Goal: Task Accomplishment & Management: Complete application form

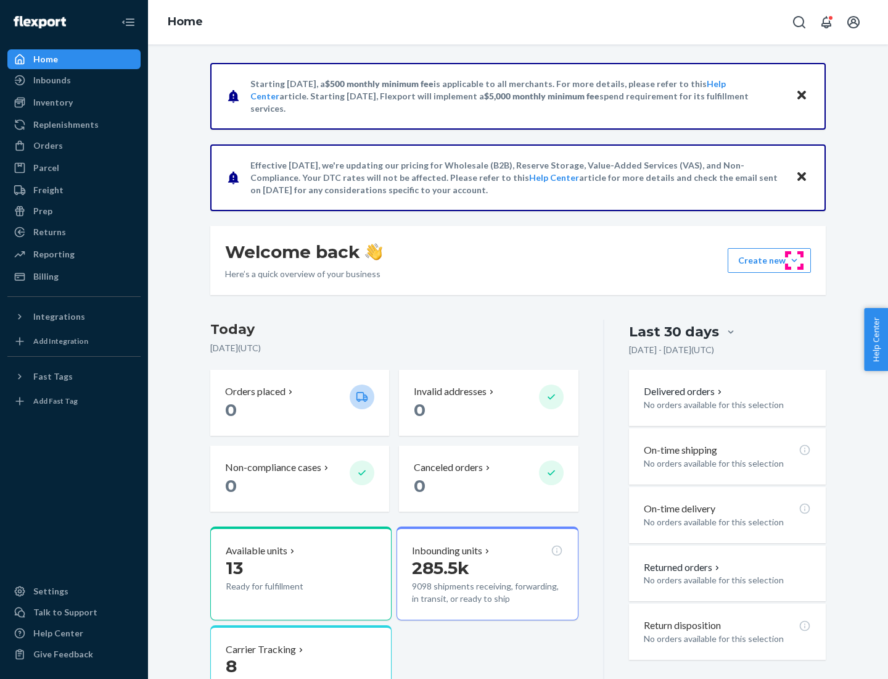
click at [794, 260] on button "Create new Create new inbound Create new order Create new product" at bounding box center [769, 260] width 83 height 25
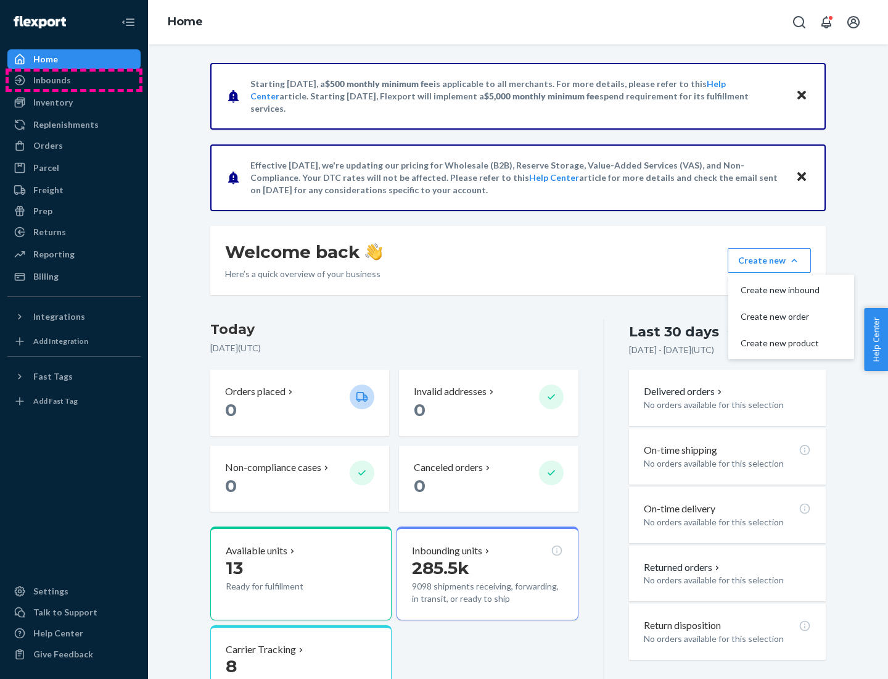
click at [74, 80] on div "Inbounds" at bounding box center [74, 80] width 131 height 17
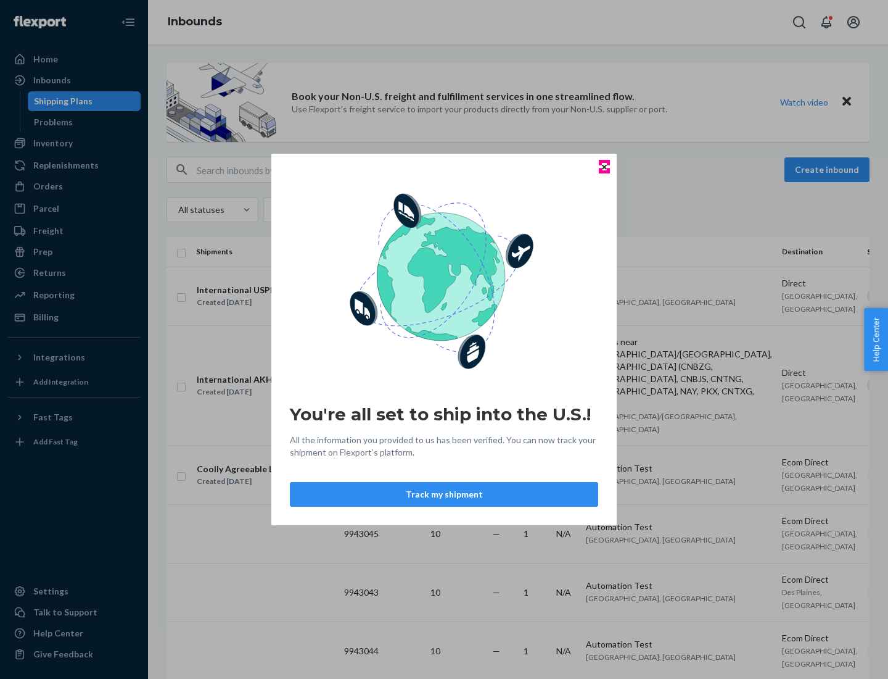
click at [604, 167] on icon "Close" at bounding box center [604, 166] width 5 height 5
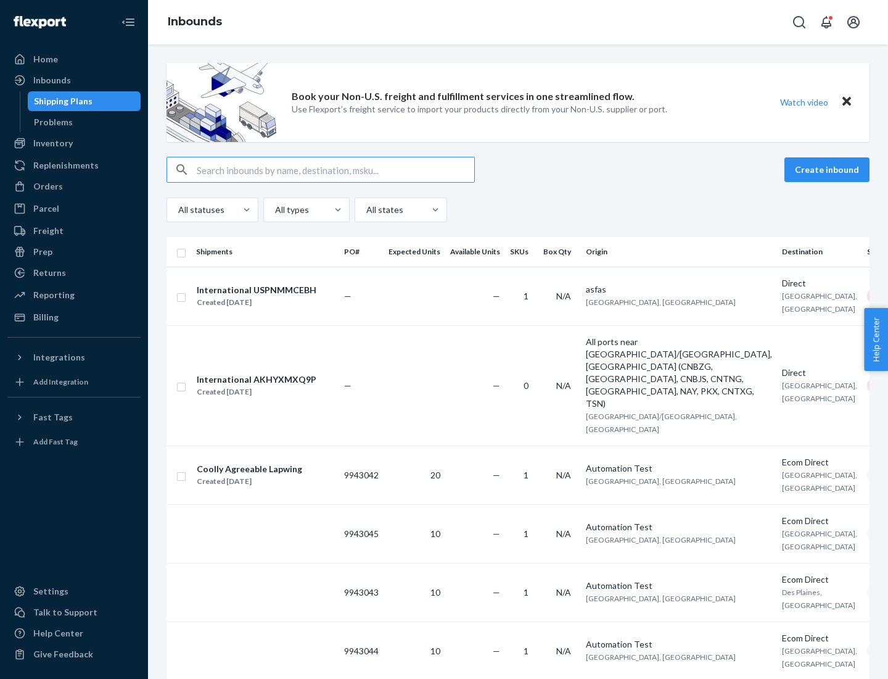
click at [829, 170] on button "Create inbound" at bounding box center [827, 169] width 85 height 25
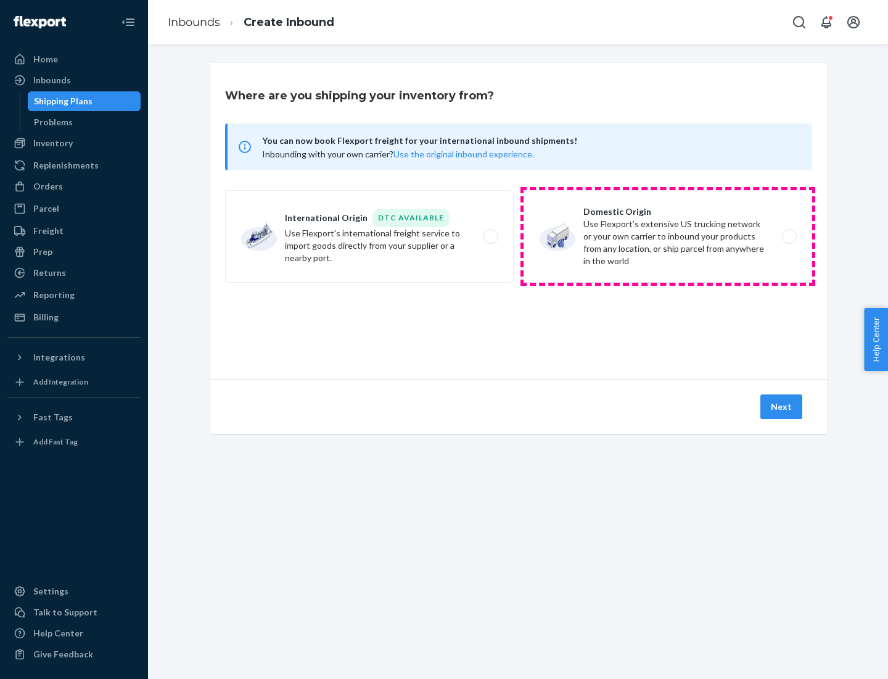
click at [668, 236] on label "Domestic Origin Use Flexport’s extensive US trucking network or your own carrie…" at bounding box center [668, 236] width 289 height 93
click at [789, 236] on input "Domestic Origin Use Flexport’s extensive US trucking network or your own carrie…" at bounding box center [793, 237] width 8 height 8
radio input "true"
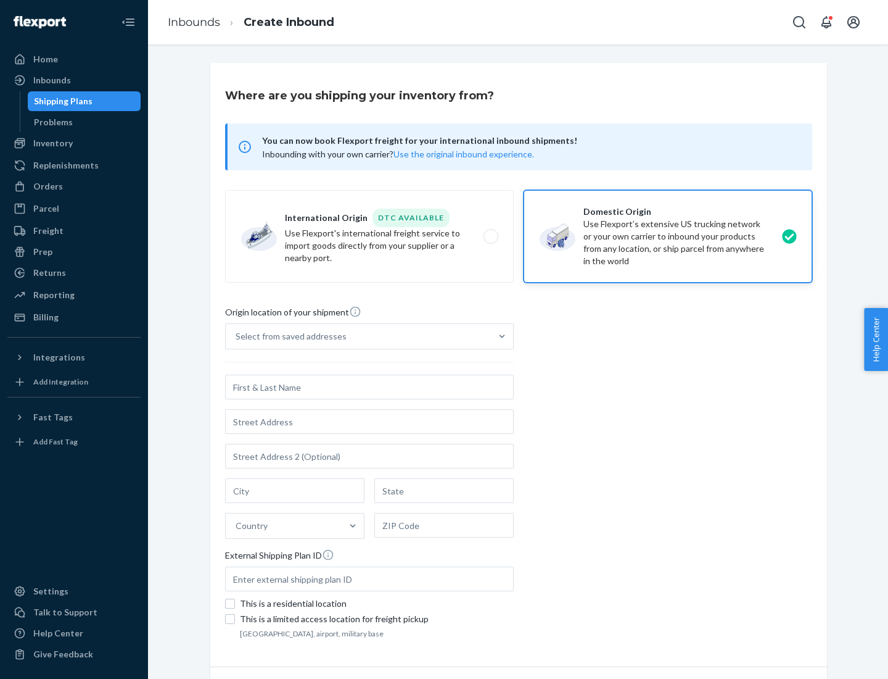
click at [358, 336] on div "Select from saved addresses" at bounding box center [358, 336] width 265 height 25
click at [237, 336] on input "Select from saved addresses" at bounding box center [236, 336] width 1 height 12
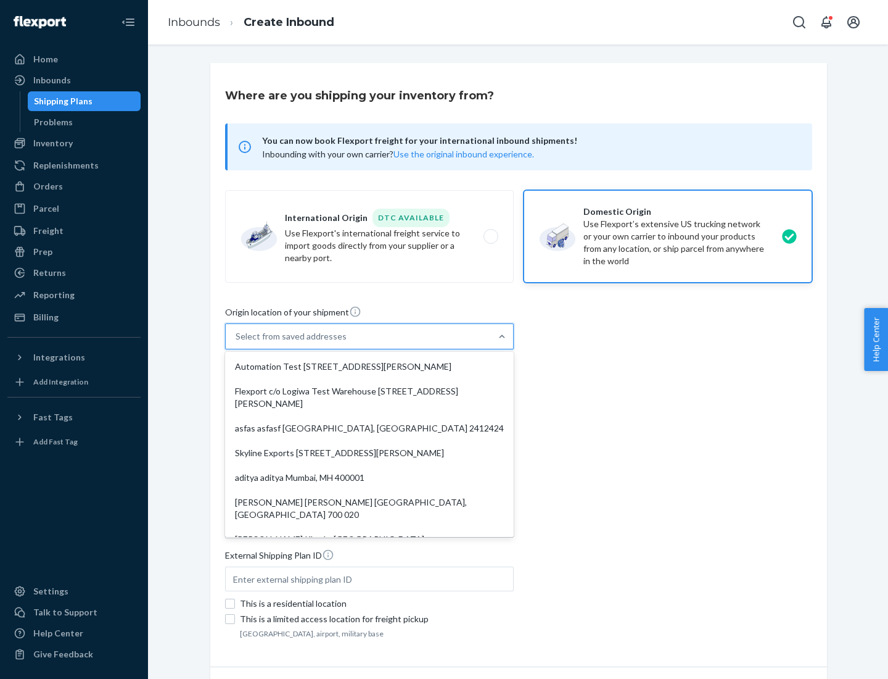
scroll to position [5, 0]
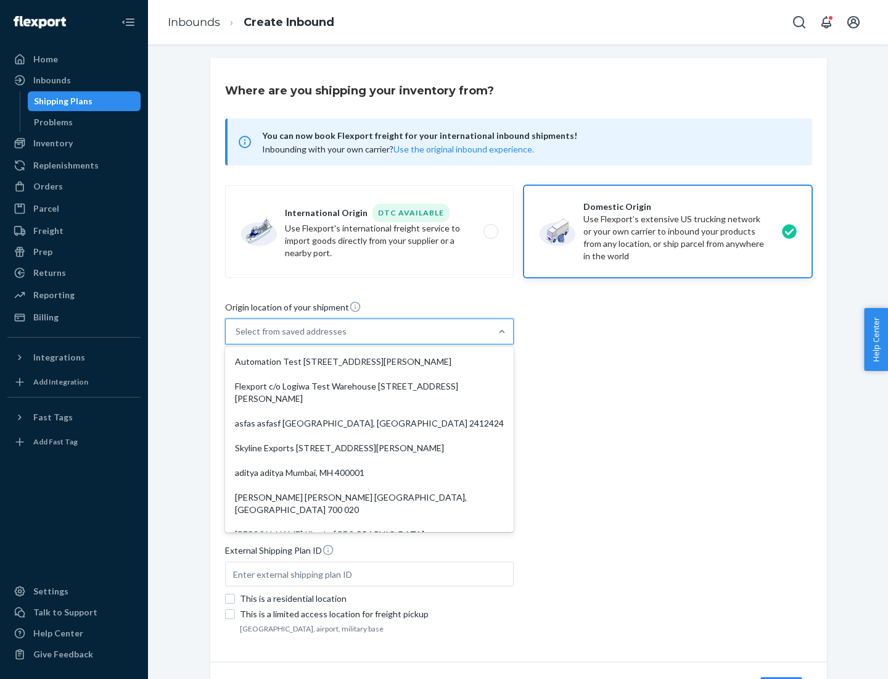
click at [369, 361] on div "Automation Test [STREET_ADDRESS][PERSON_NAME]" at bounding box center [370, 361] width 284 height 25
click at [237, 337] on input "option Automation Test [STREET_ADDRESS][PERSON_NAME]. 9 results available. Use …" at bounding box center [236, 331] width 1 height 12
type input "Automation Test"
type input "9th Floor"
type input "[GEOGRAPHIC_DATA]"
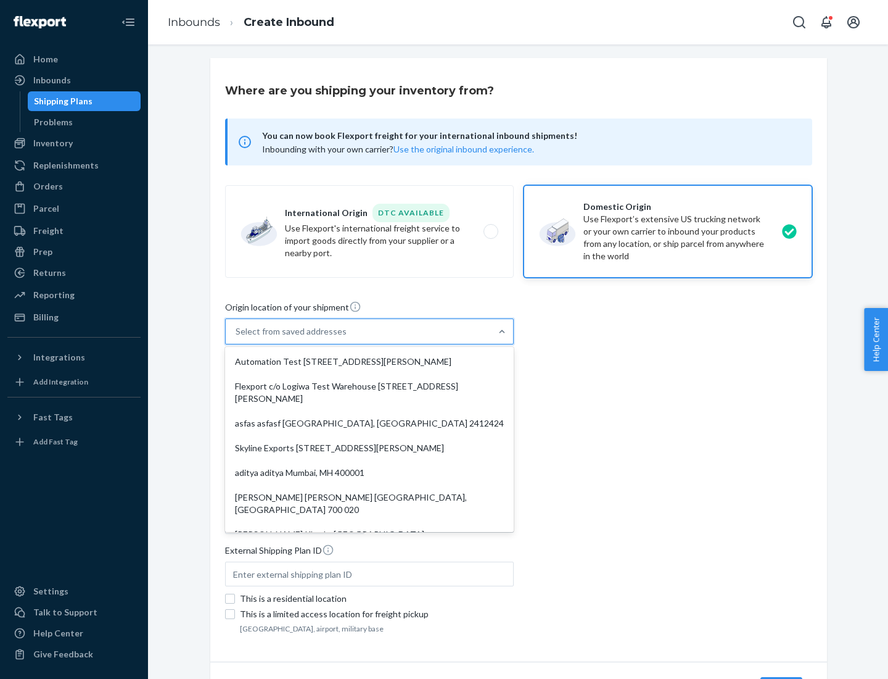
type input "CA"
type input "94104"
type input "[STREET_ADDRESS][PERSON_NAME]"
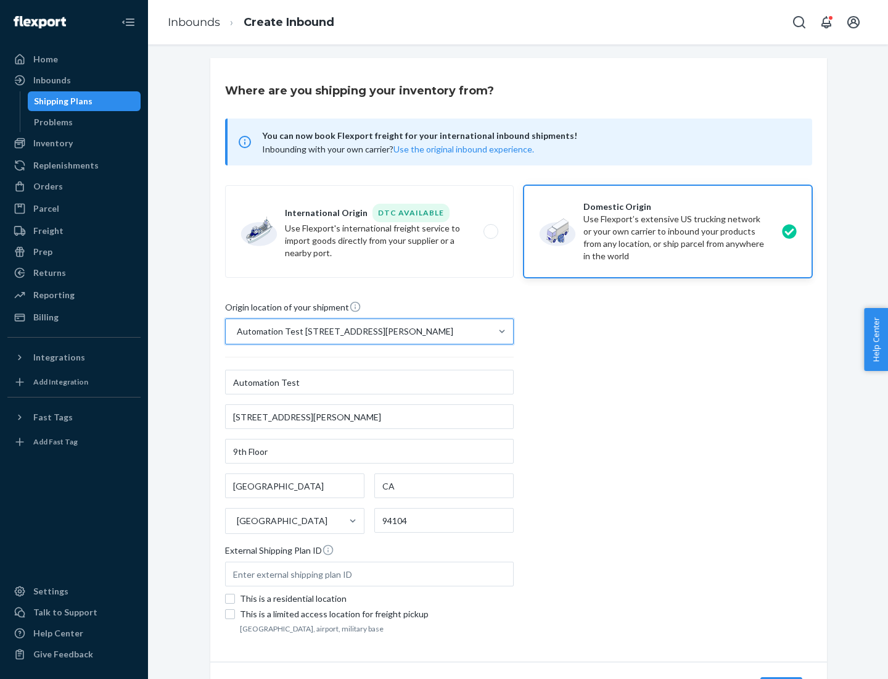
scroll to position [72, 0]
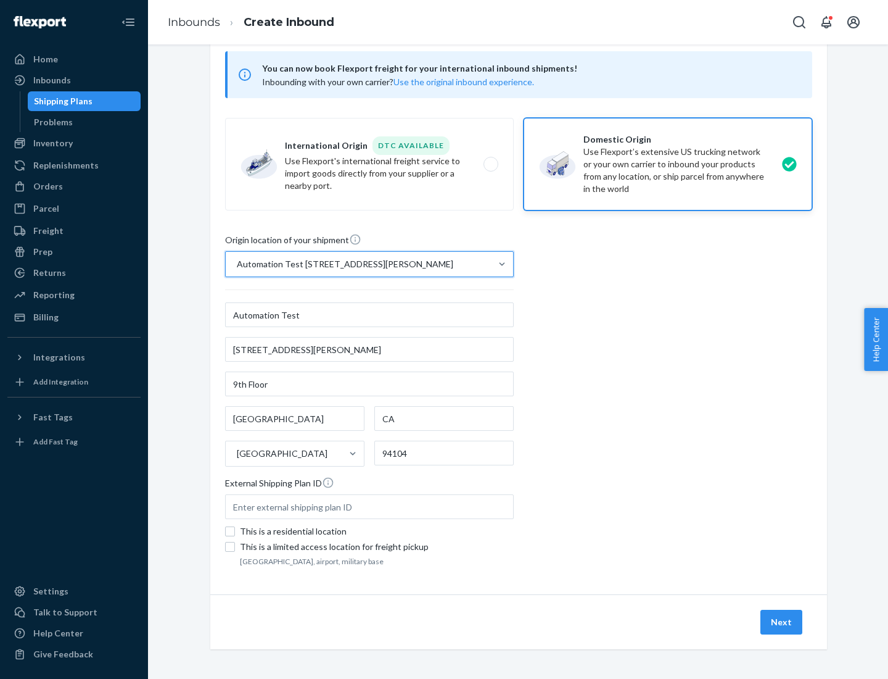
click at [782, 622] on button "Next" at bounding box center [782, 621] width 42 height 25
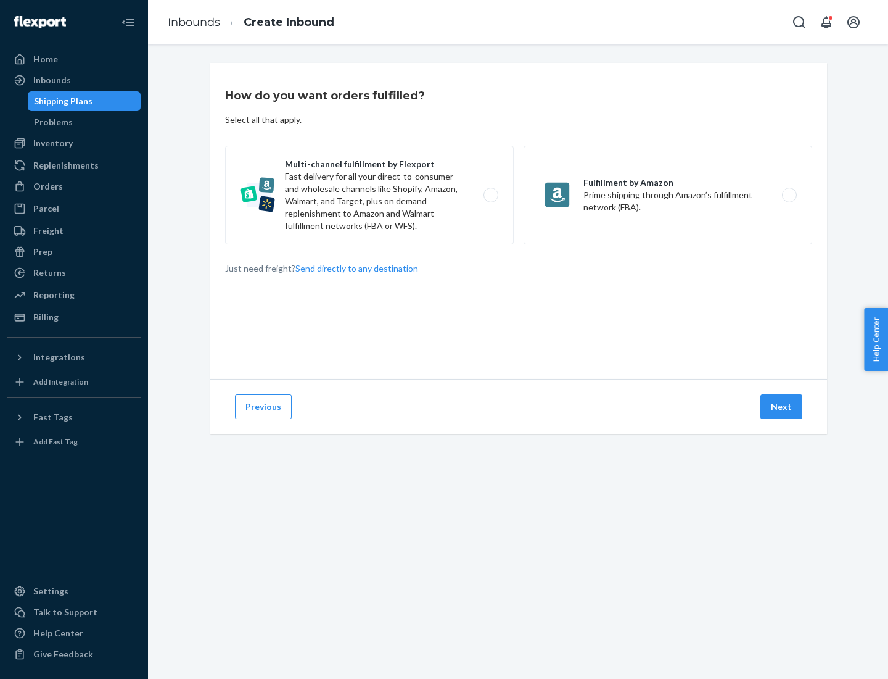
click at [369, 195] on label "Multi-channel fulfillment by Flexport Fast delivery for all your direct-to-cons…" at bounding box center [369, 195] width 289 height 99
click at [490, 195] on input "Multi-channel fulfillment by Flexport Fast delivery for all your direct-to-cons…" at bounding box center [494, 195] width 8 height 8
radio input "true"
click at [782, 406] on button "Next" at bounding box center [782, 406] width 42 height 25
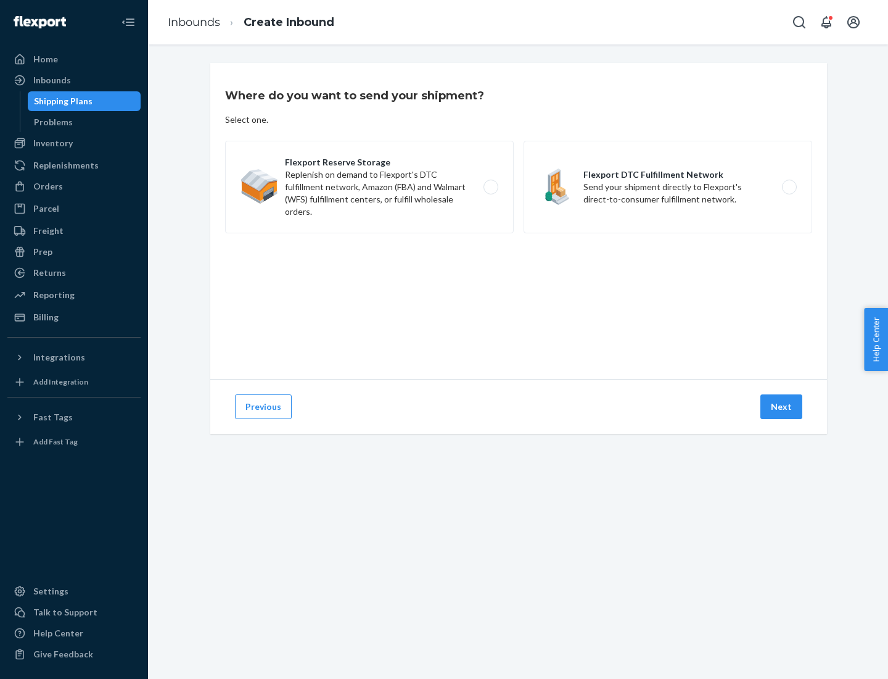
click at [369, 187] on label "Flexport Reserve Storage Replenish on demand to Flexport's DTC fulfillment netw…" at bounding box center [369, 187] width 289 height 93
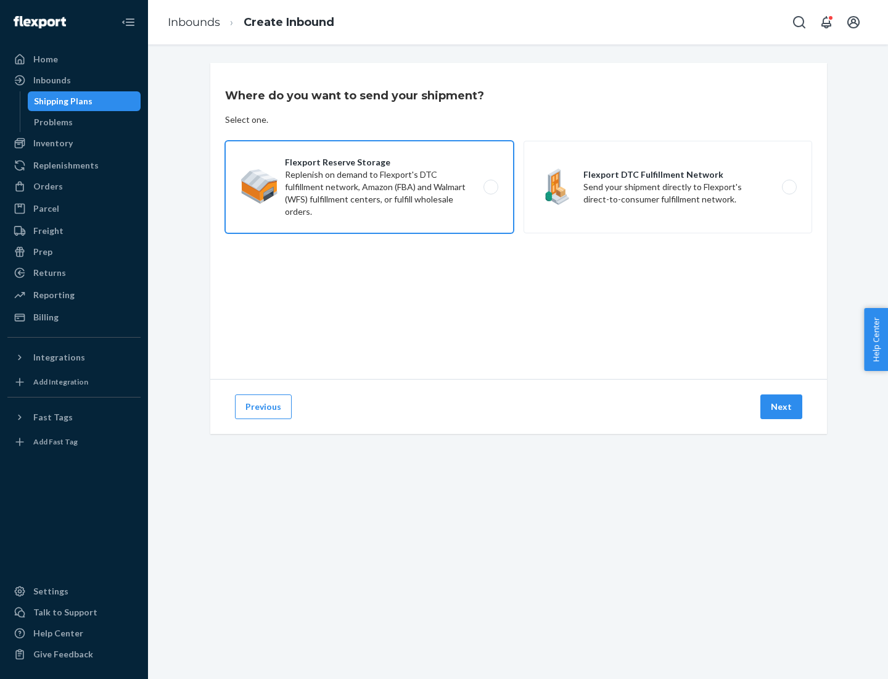
click at [490, 187] on input "Flexport Reserve Storage Replenish on demand to Flexport's DTC fulfillment netw…" at bounding box center [494, 187] width 8 height 8
radio input "true"
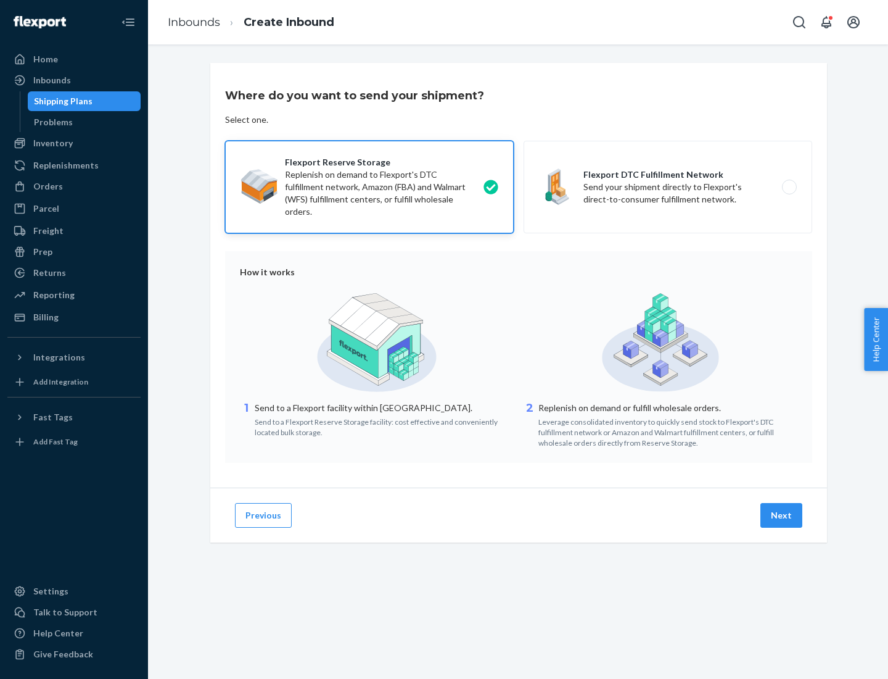
click at [782, 515] on button "Next" at bounding box center [782, 515] width 42 height 25
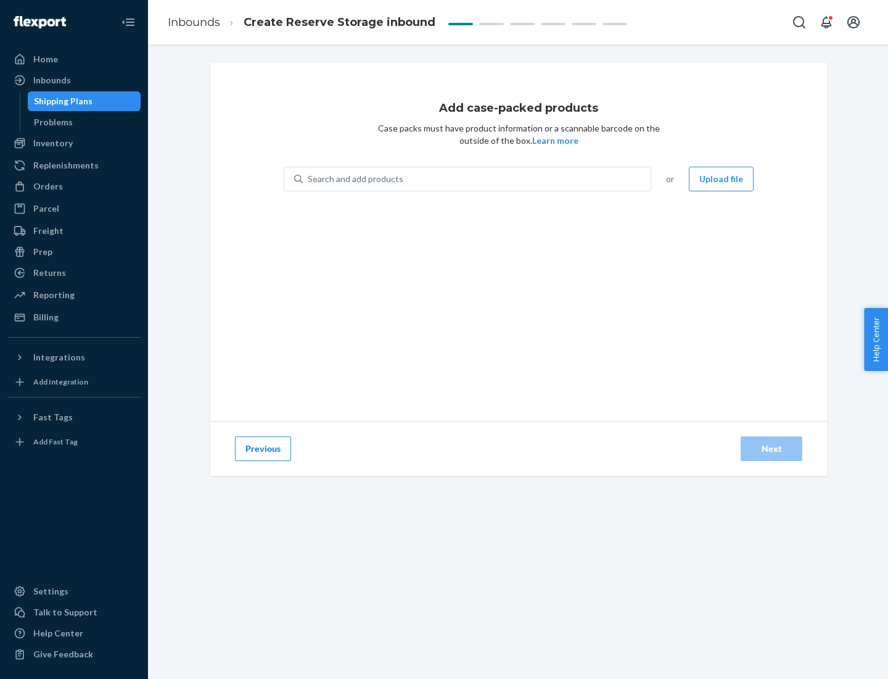
click at [477, 179] on div "Search and add products" at bounding box center [477, 179] width 348 height 22
click at [309, 179] on input "Search and add products" at bounding box center [308, 179] width 1 height 12
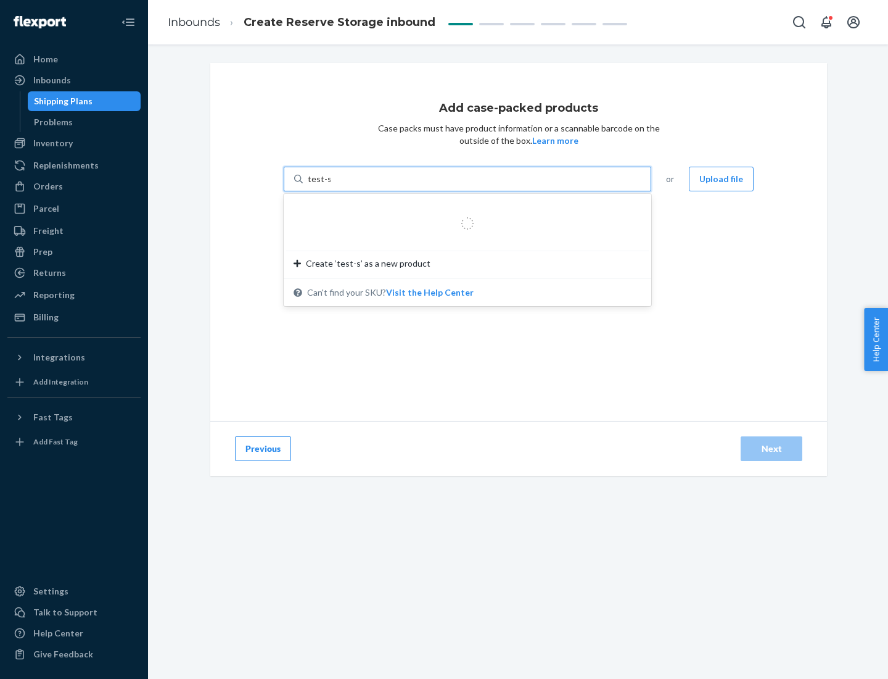
type input "test-syn"
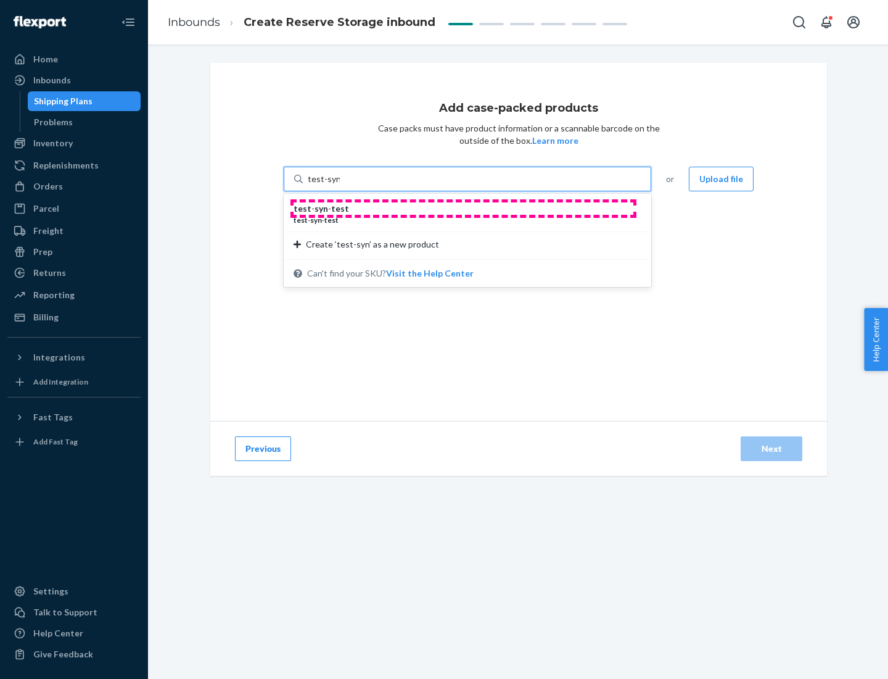
click at [463, 208] on div "test - syn - test" at bounding box center [463, 208] width 338 height 12
click at [340, 185] on input "test-syn" at bounding box center [324, 179] width 32 height 12
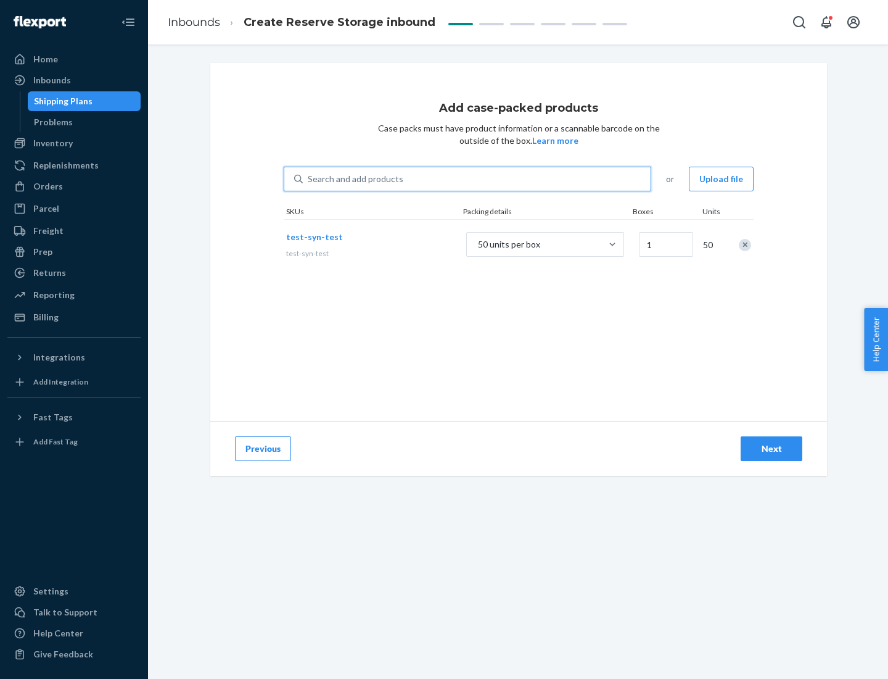
type input "1"
click at [772, 448] on div "Next" at bounding box center [771, 448] width 41 height 12
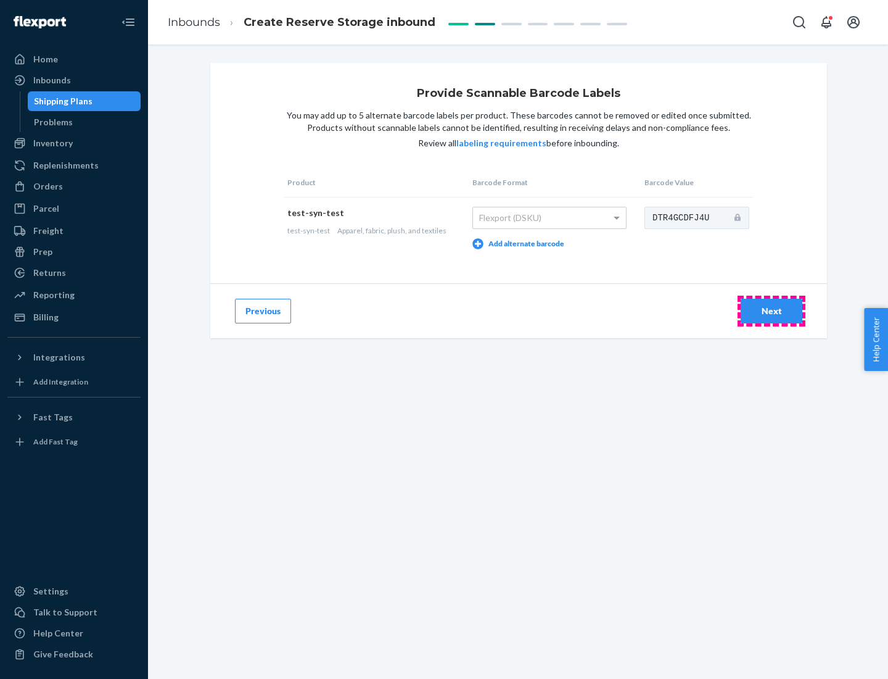
click at [772, 310] on div "Next" at bounding box center [771, 311] width 41 height 12
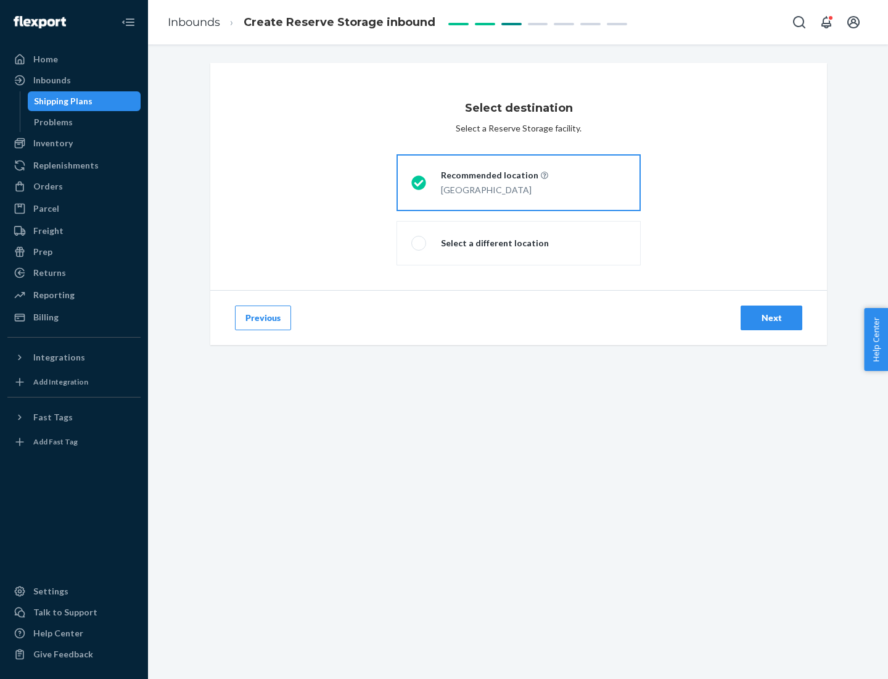
click at [772, 318] on div "Next" at bounding box center [771, 317] width 41 height 12
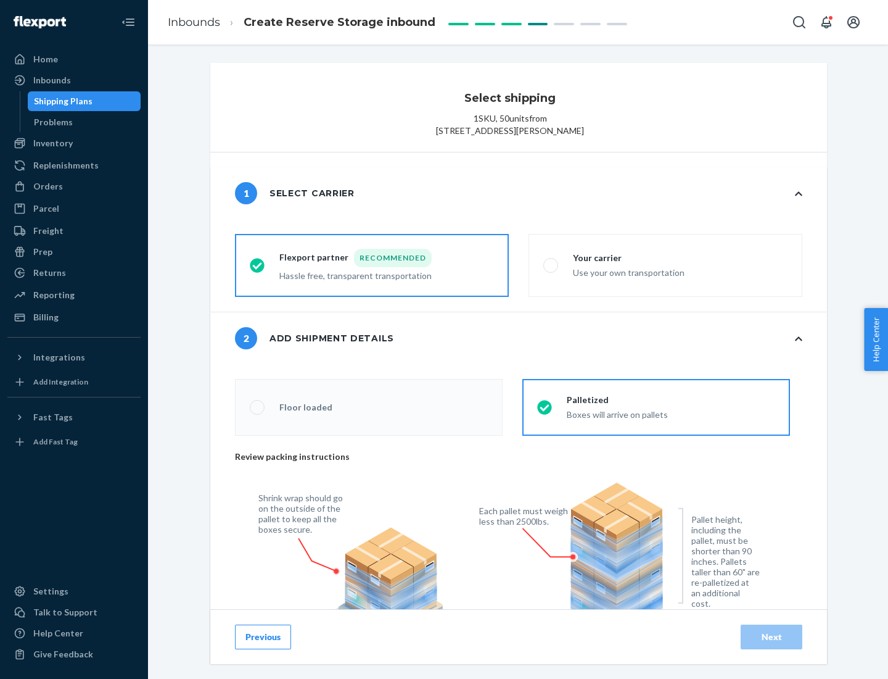
radio input "false"
type input "1"
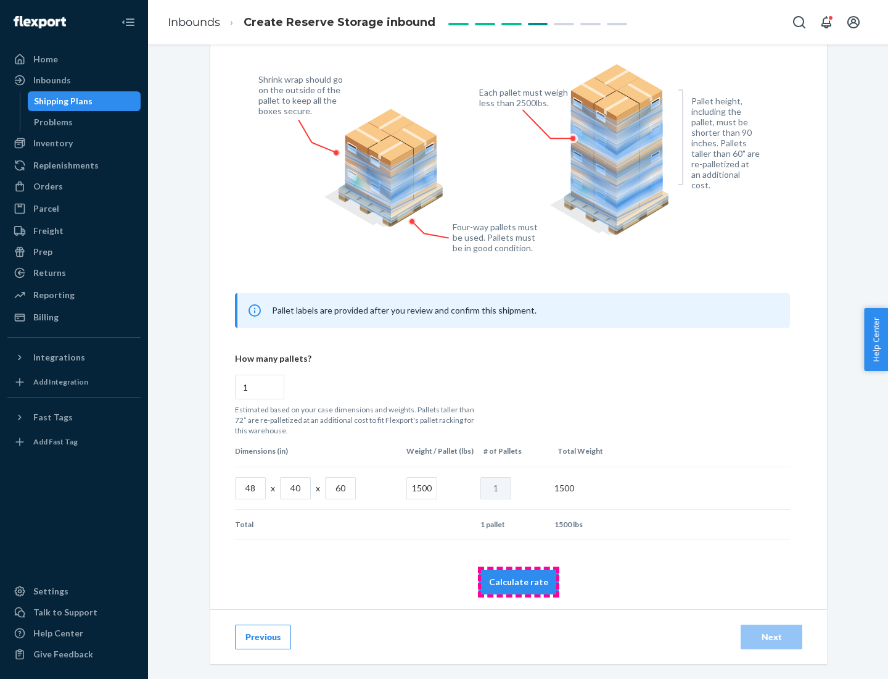
click at [519, 581] on button "Calculate rate" at bounding box center [519, 581] width 80 height 25
radio input "false"
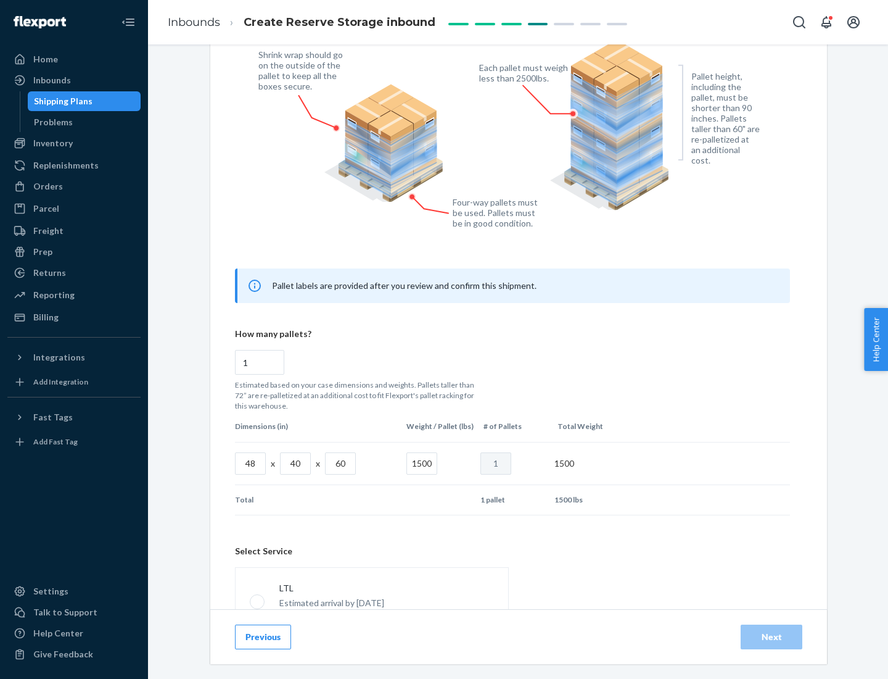
scroll to position [545, 0]
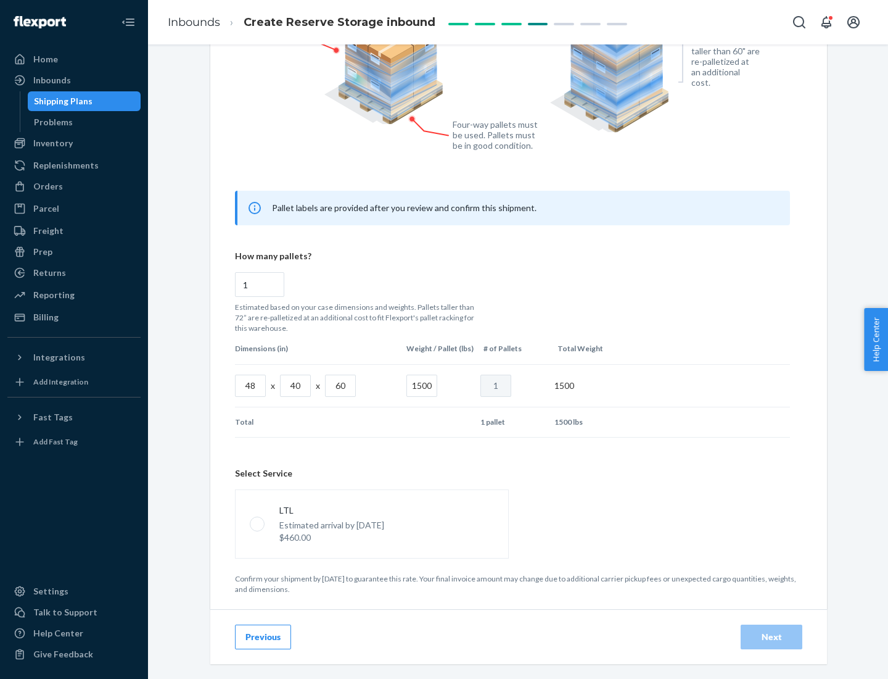
click at [371, 523] on p "Estimated arrival by [DATE]" at bounding box center [331, 525] width 105 height 12
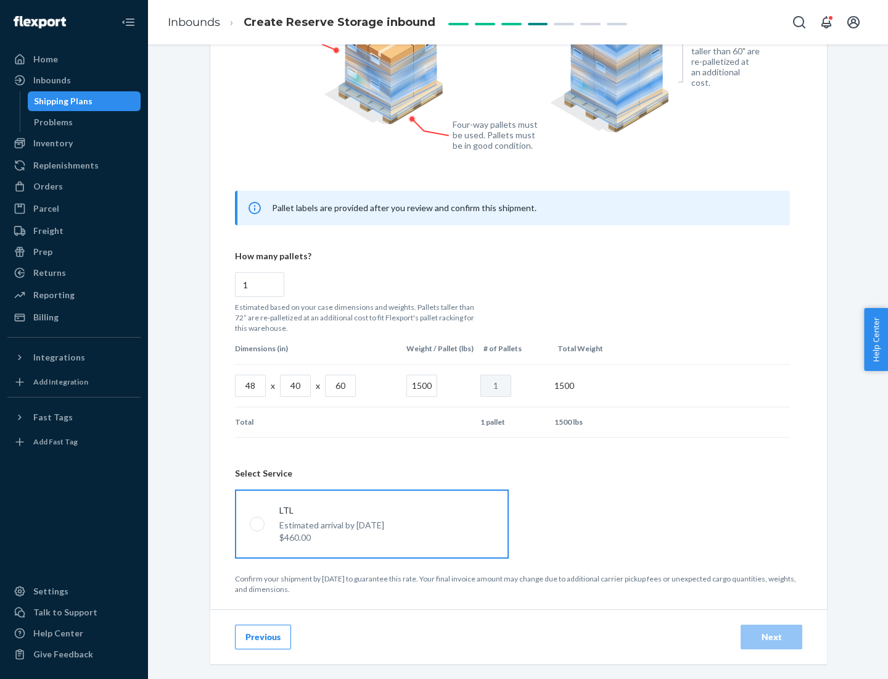
click at [258, 523] on input "LTL Estimated arrival by [DATE] $460.00" at bounding box center [254, 523] width 8 height 8
radio input "true"
radio input "false"
click at [772, 636] on div "Next" at bounding box center [771, 636] width 41 height 12
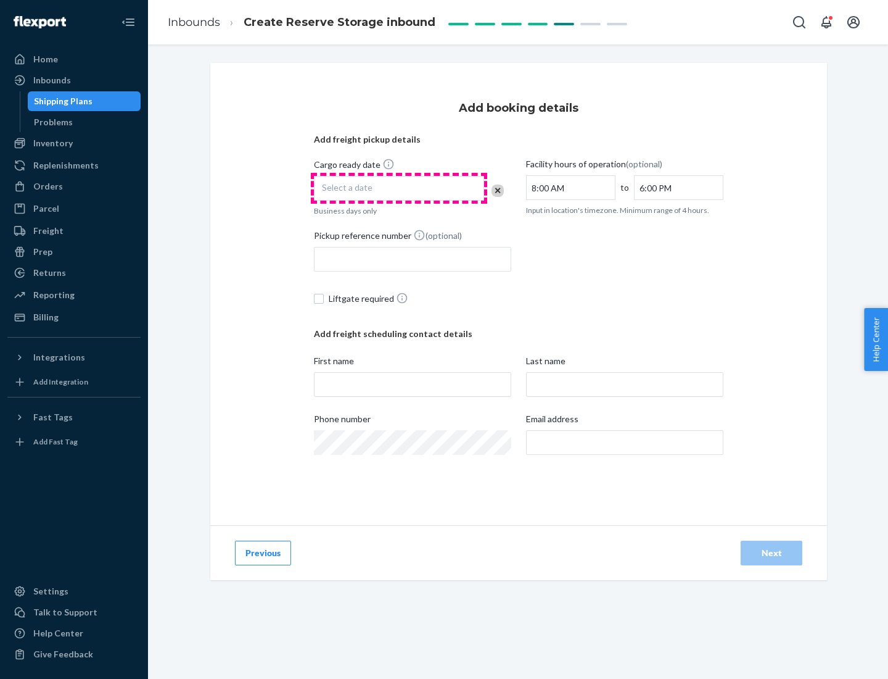
click at [399, 188] on div "Select a date" at bounding box center [399, 188] width 170 height 25
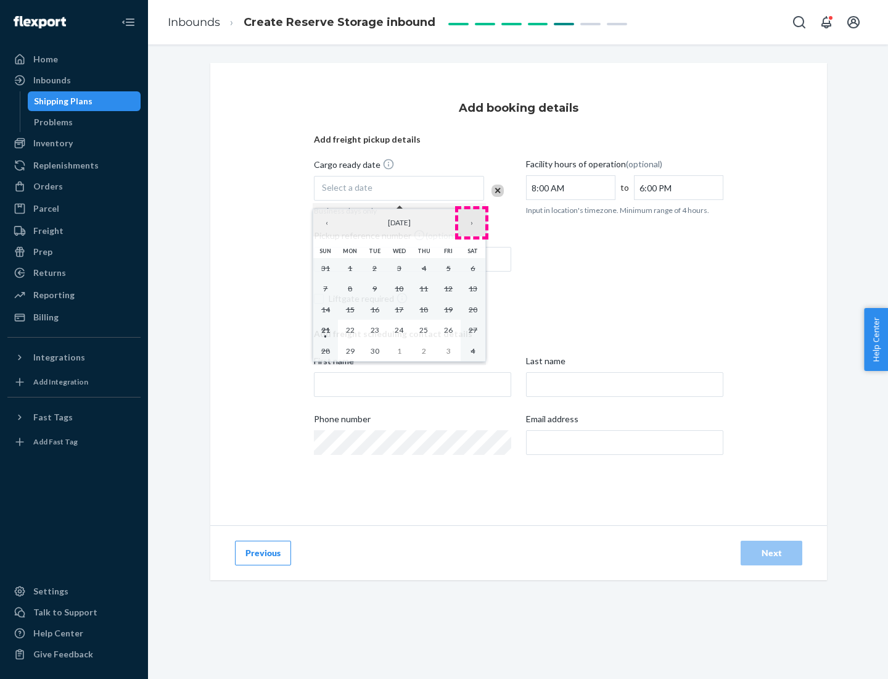
click at [472, 223] on button "›" at bounding box center [471, 222] width 27 height 27
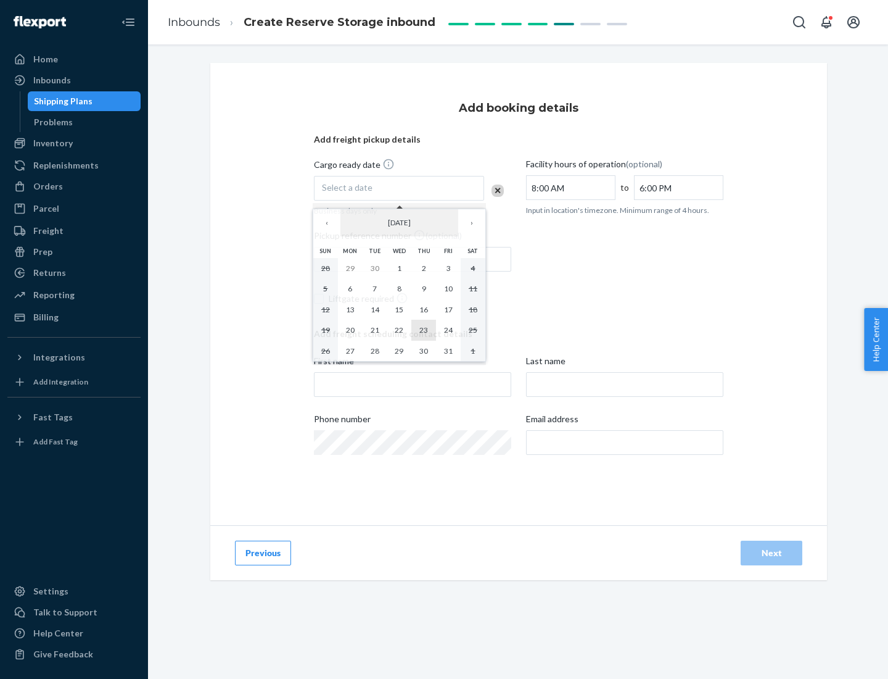
click at [424, 329] on abbr "23" at bounding box center [423, 329] width 9 height 9
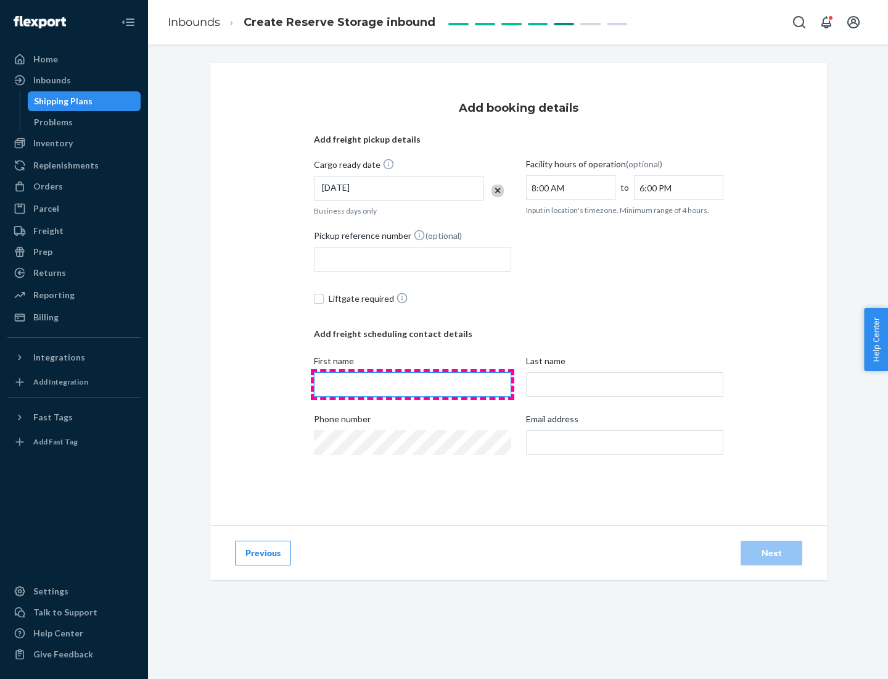
click at [413, 384] on input "First name" at bounding box center [412, 384] width 197 height 25
type input "[PERSON_NAME]"
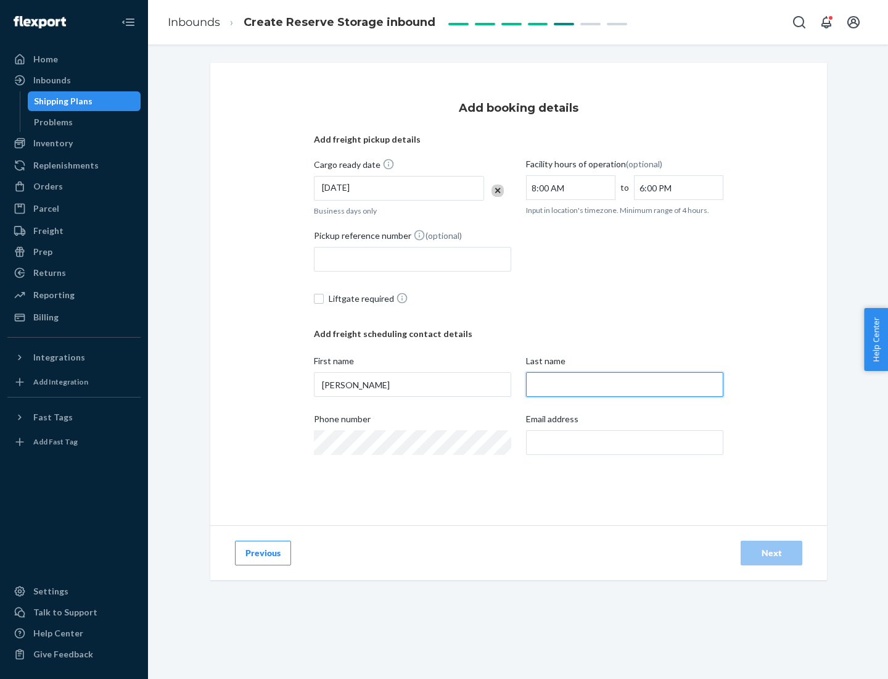
click at [625, 384] on input "Last name" at bounding box center [624, 384] width 197 height 25
type input "Doe"
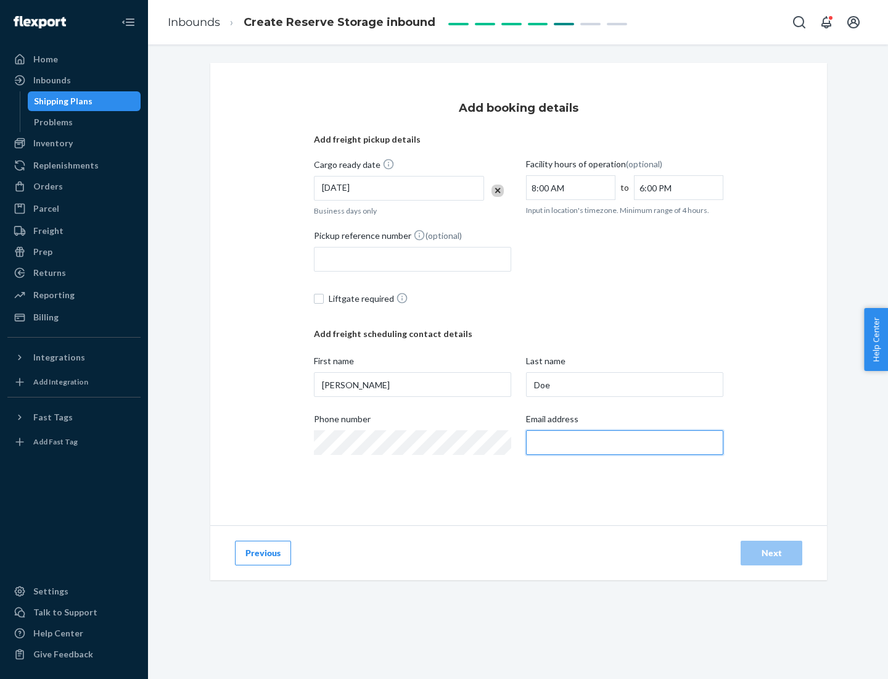
click at [625, 442] on input "Email address" at bounding box center [624, 442] width 197 height 25
type input "[EMAIL_ADDRESS][DOMAIN_NAME]"
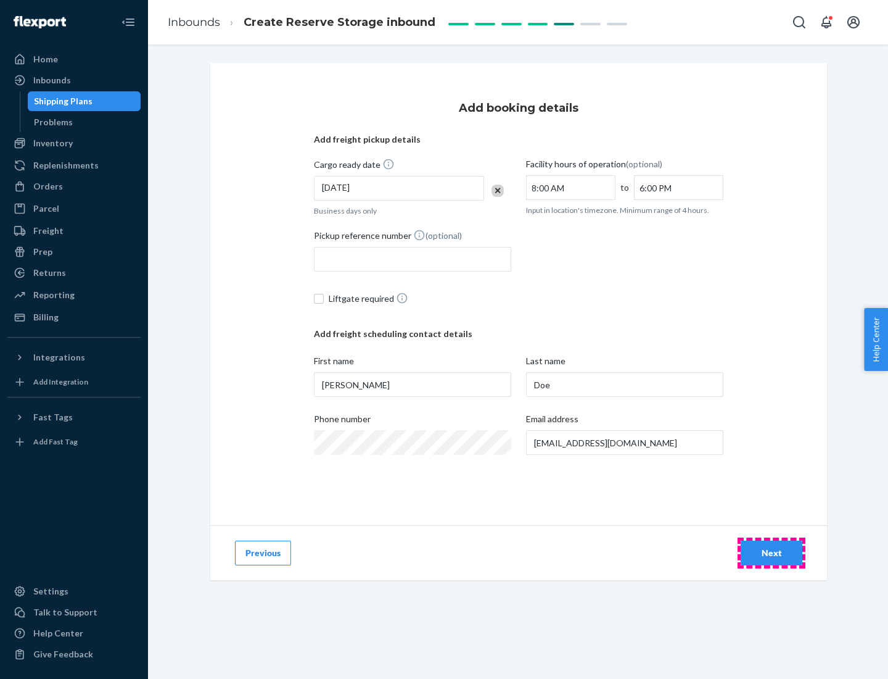
click at [772, 553] on div "Next" at bounding box center [771, 553] width 41 height 12
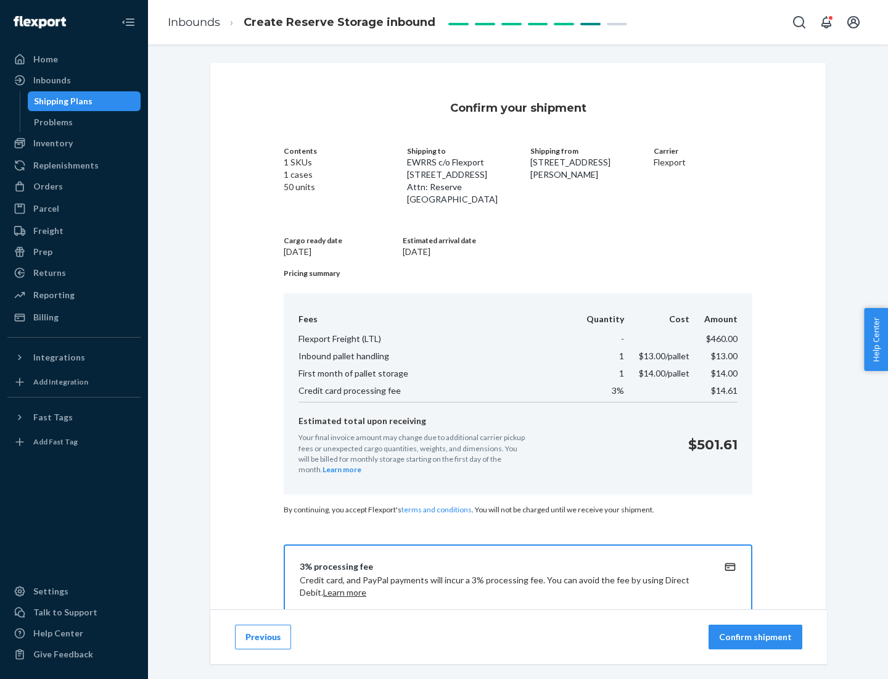
scroll to position [178, 0]
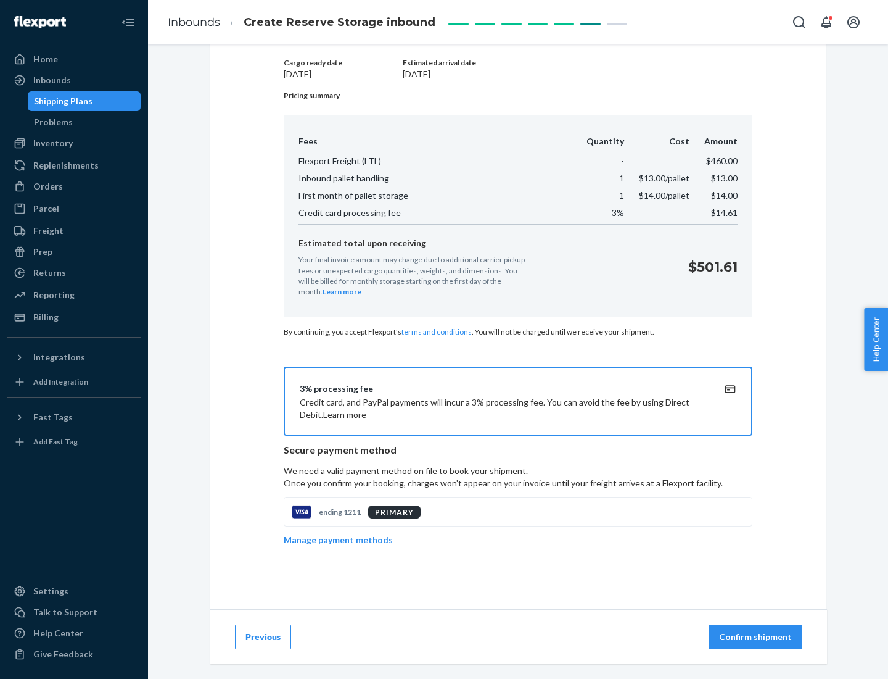
click at [757, 637] on p "Confirm shipment" at bounding box center [755, 636] width 73 height 12
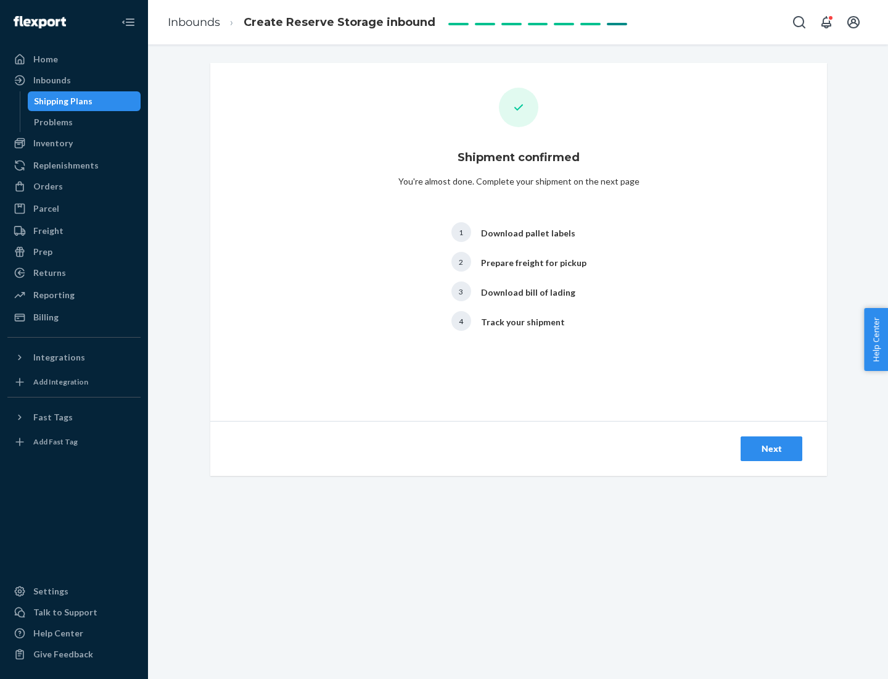
click at [772, 448] on div "Next" at bounding box center [771, 448] width 41 height 12
